Goal: Task Accomplishment & Management: Manage account settings

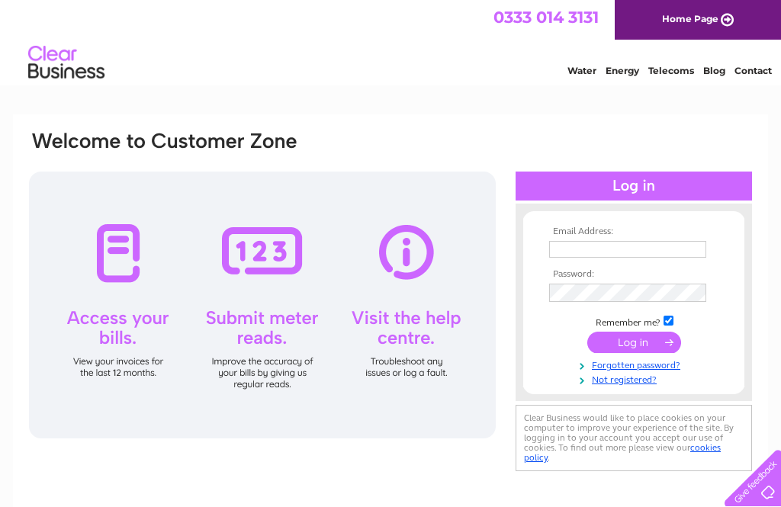
click at [600, 246] on input "text" at bounding box center [627, 249] width 157 height 17
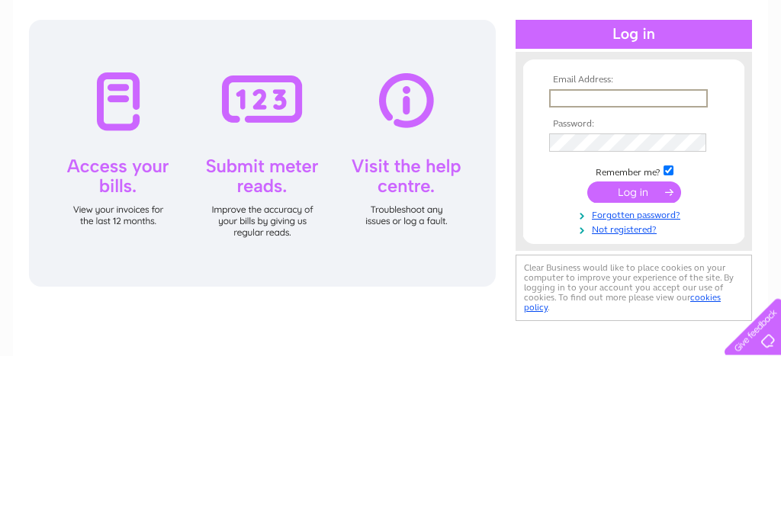
click at [605, 241] on input "text" at bounding box center [628, 250] width 159 height 18
type input "J.f.black@btinternet.com"
click at [565, 227] on tbody "Email Address: J.f.black@btinternet.com Password: Remember me?" at bounding box center [633, 307] width 177 height 161
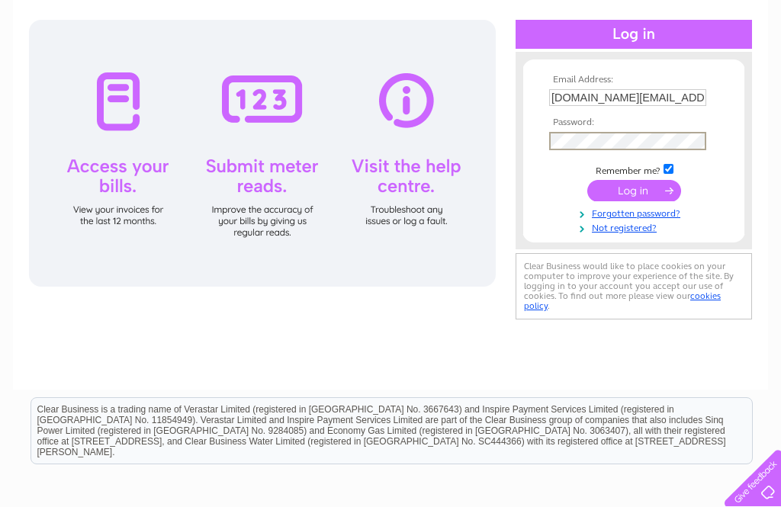
scroll to position [151, 0]
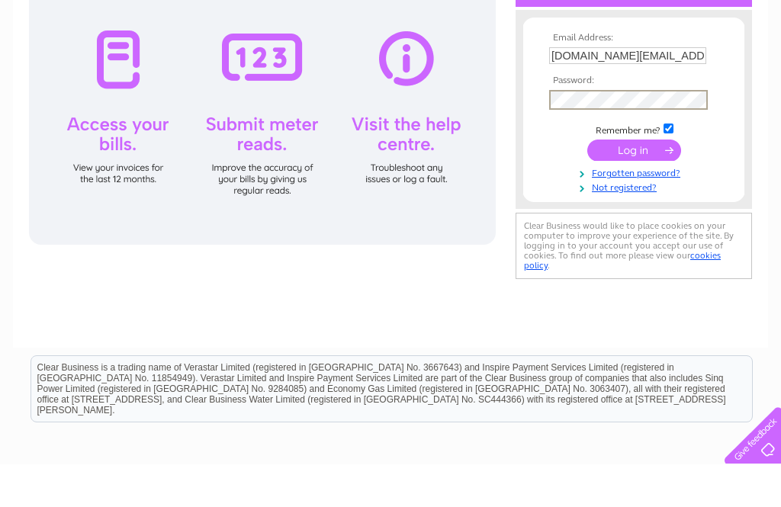
click at [625, 182] on input "submit" at bounding box center [634, 192] width 94 height 21
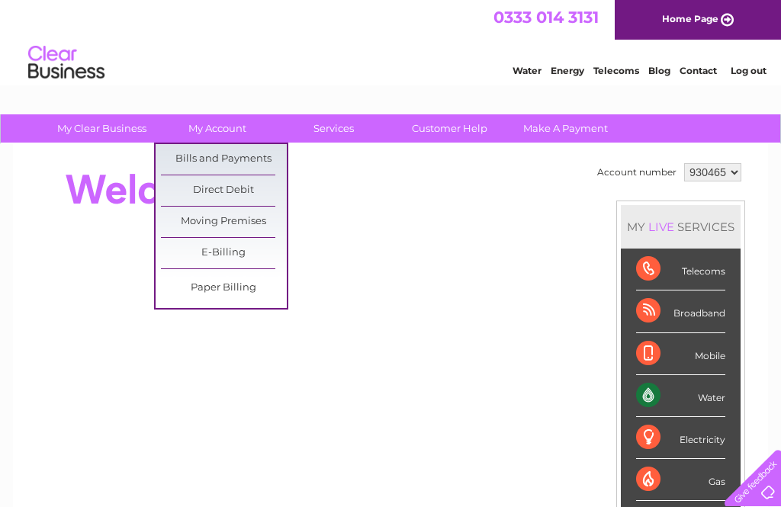
click at [252, 155] on link "Bills and Payments" at bounding box center [224, 159] width 126 height 31
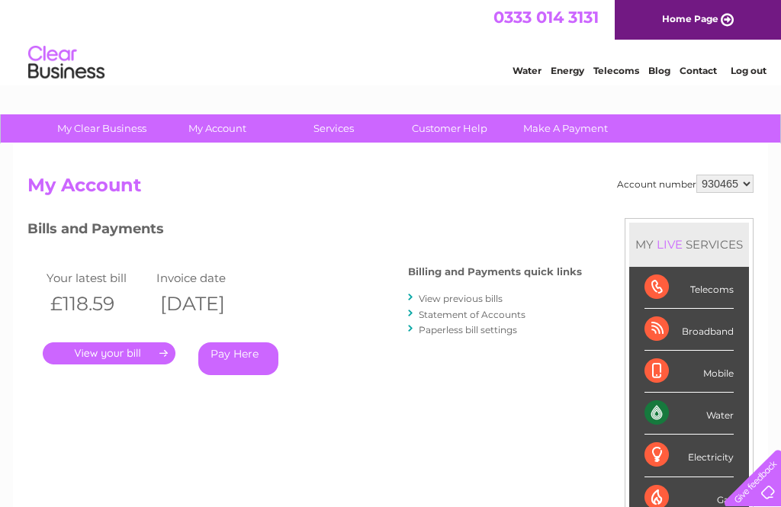
click at [113, 351] on link "." at bounding box center [109, 353] width 133 height 22
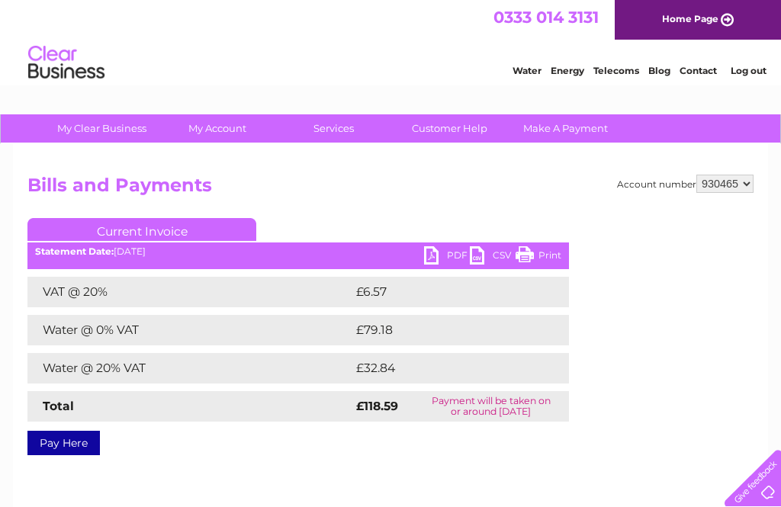
click at [433, 252] on link "PDF" at bounding box center [447, 257] width 46 height 22
